Goal: Communication & Community: Answer question/provide support

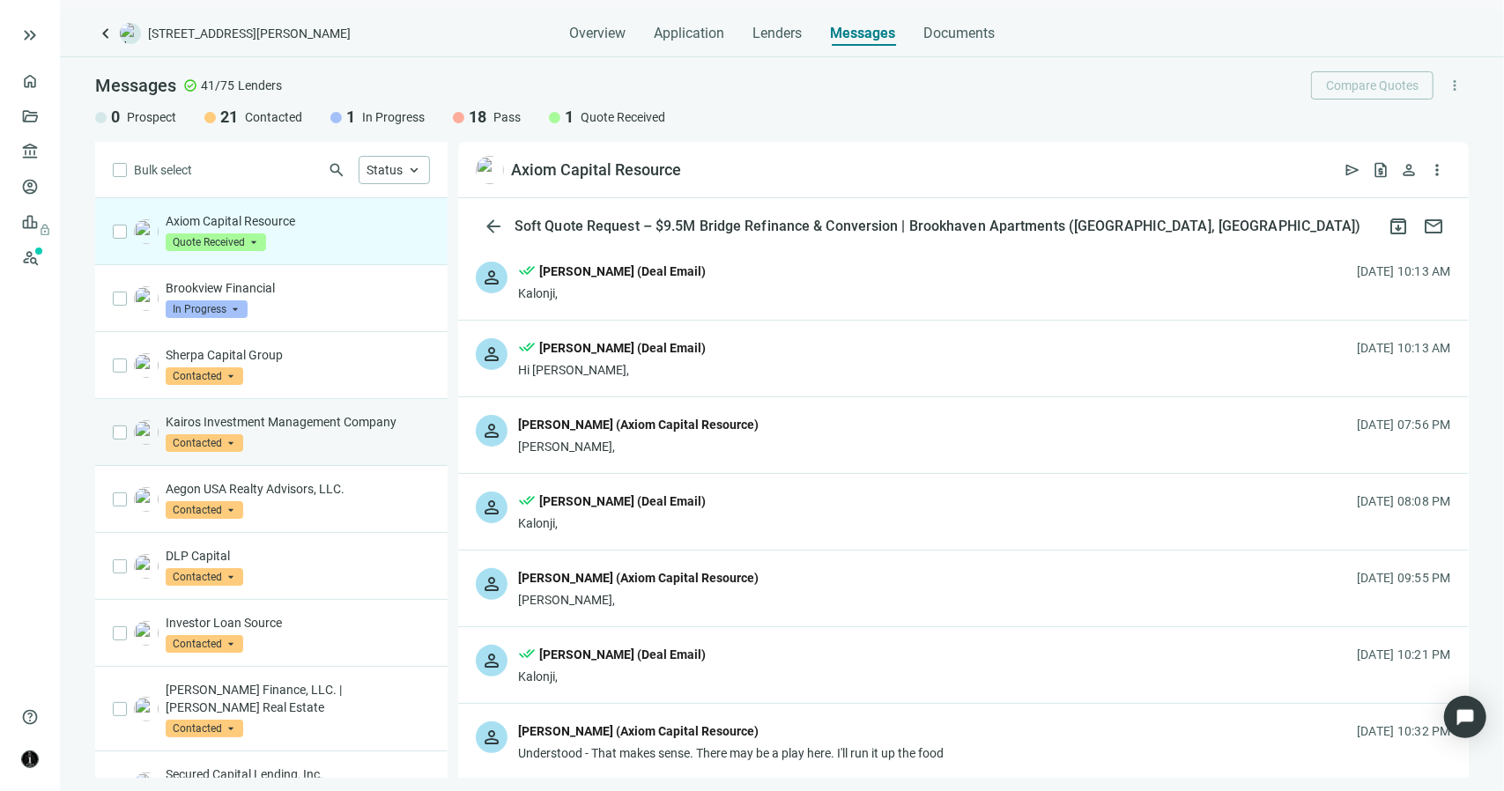
scroll to position [4053, 0]
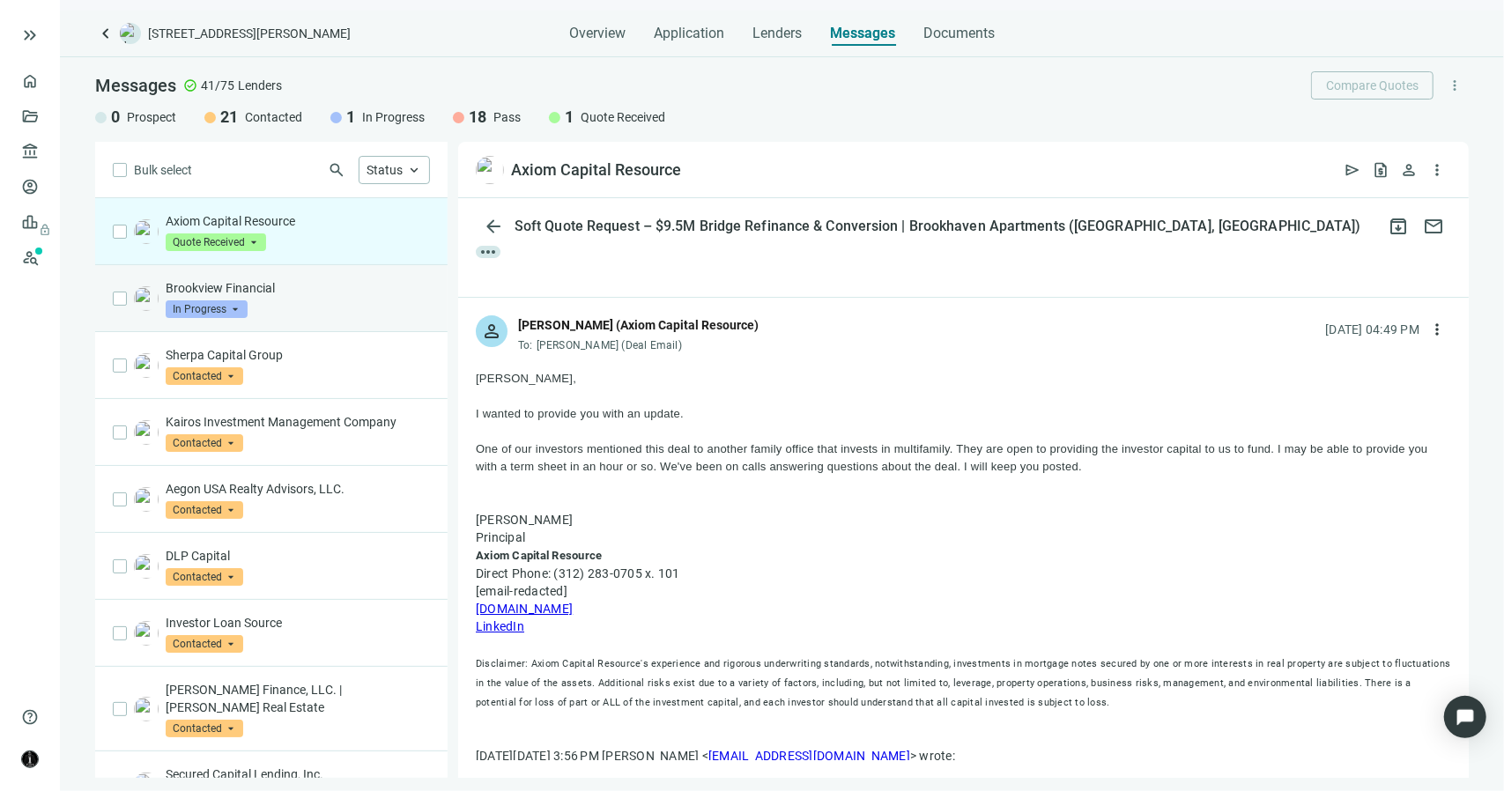
click at [299, 295] on p "Brookview Financial" at bounding box center [298, 288] width 264 height 18
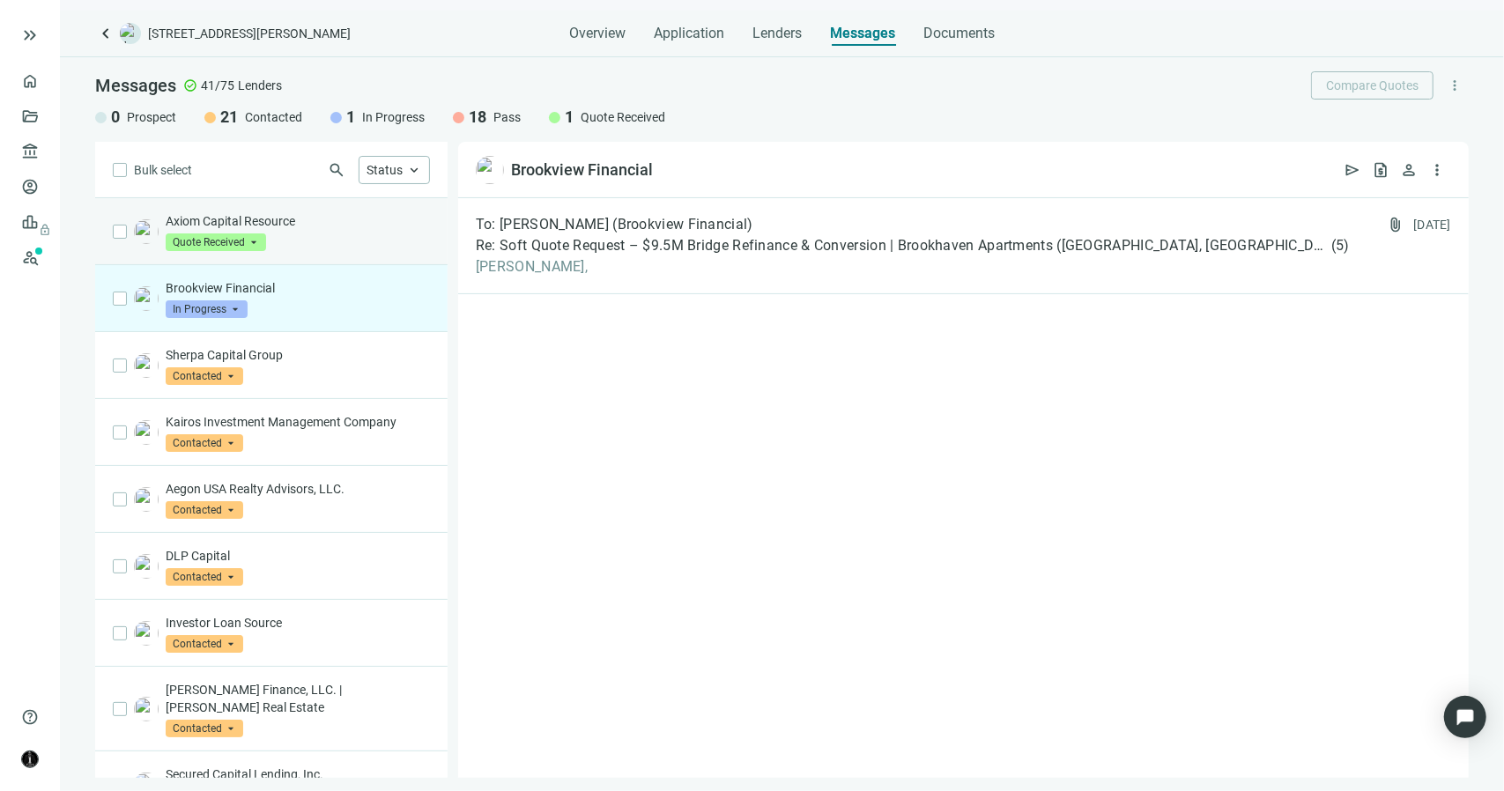
click at [328, 218] on p "Axiom Capital Resource" at bounding box center [298, 221] width 264 height 18
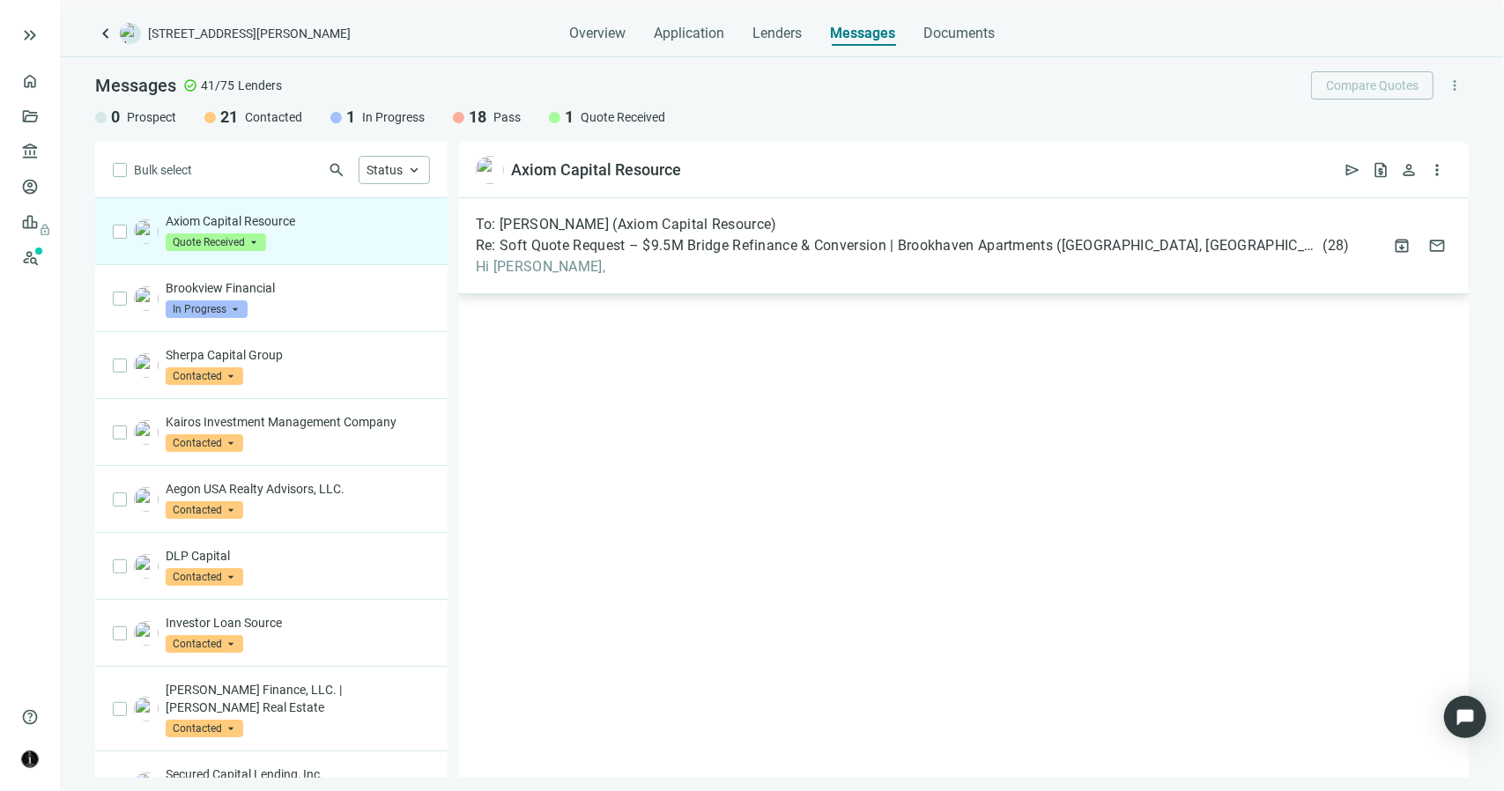
click at [648, 265] on span "Hi [PERSON_NAME]," at bounding box center [913, 267] width 874 height 18
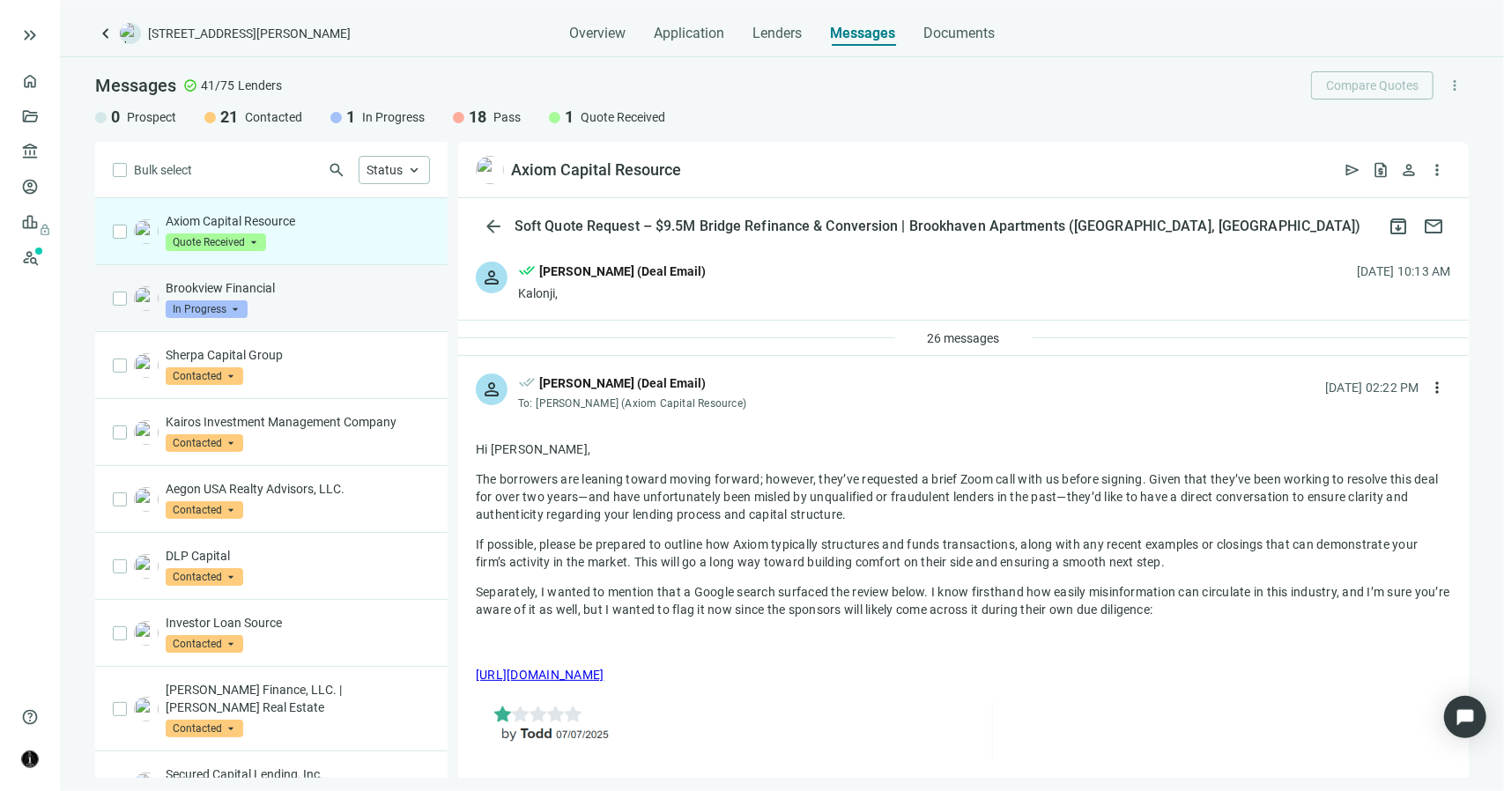
click at [314, 309] on div "Brookview Financial In Progress arrow_drop_down" at bounding box center [298, 298] width 264 height 39
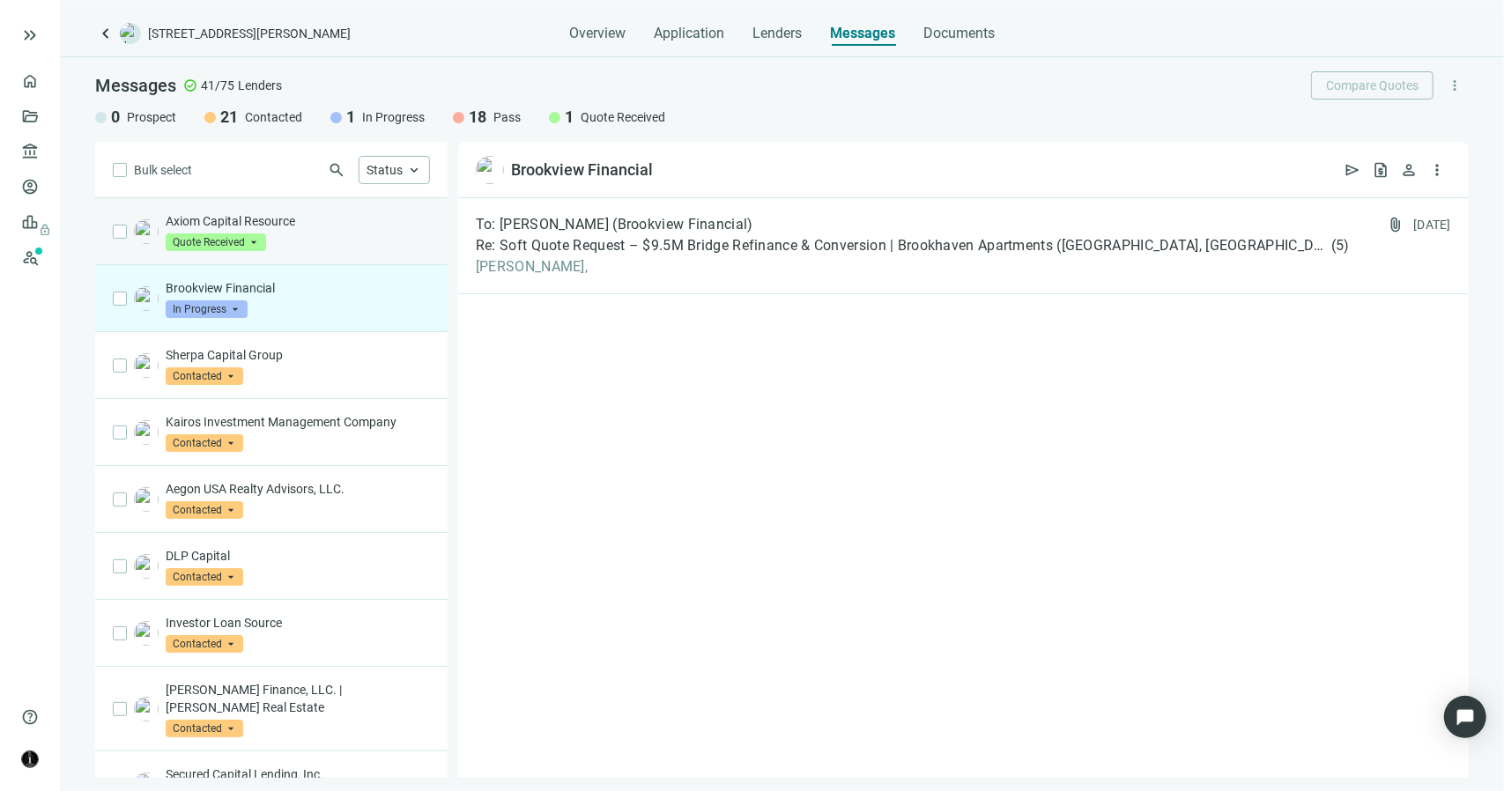
click at [298, 235] on div "Axiom Capital Resource Quote Received arrow_drop_down in_progress quote_receive…" at bounding box center [298, 231] width 264 height 39
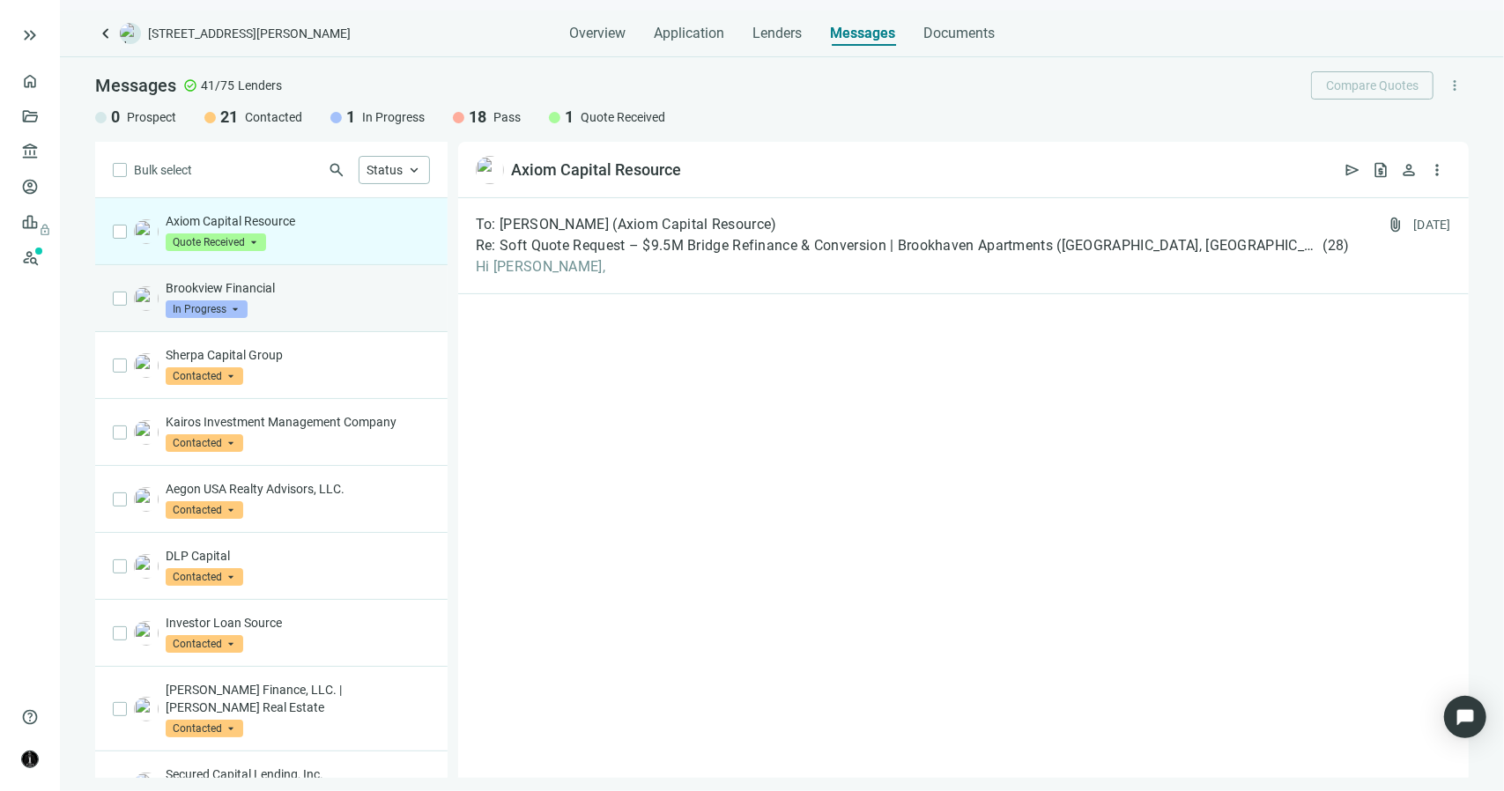
click at [284, 287] on p "Brookview Financial" at bounding box center [298, 288] width 264 height 18
